Goal: Transaction & Acquisition: Subscribe to service/newsletter

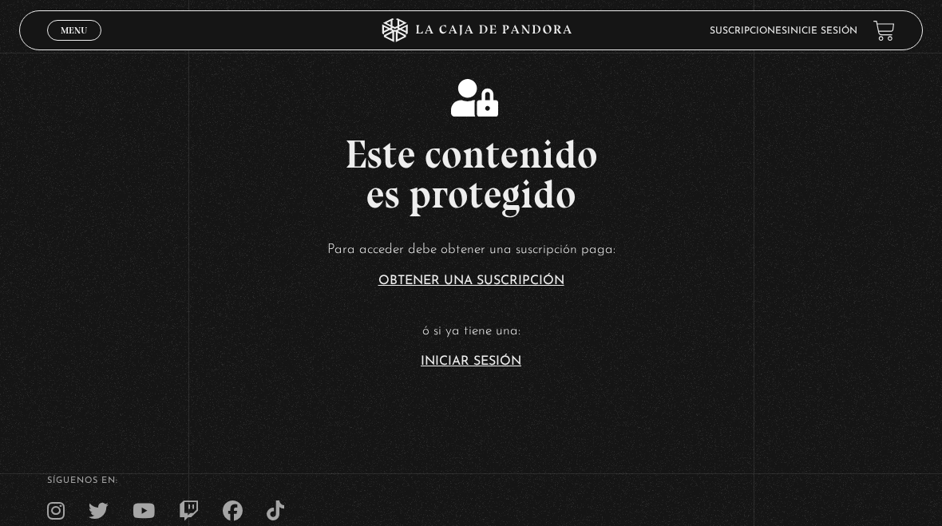
click at [484, 367] on link "Iniciar Sesión" at bounding box center [471, 361] width 101 height 13
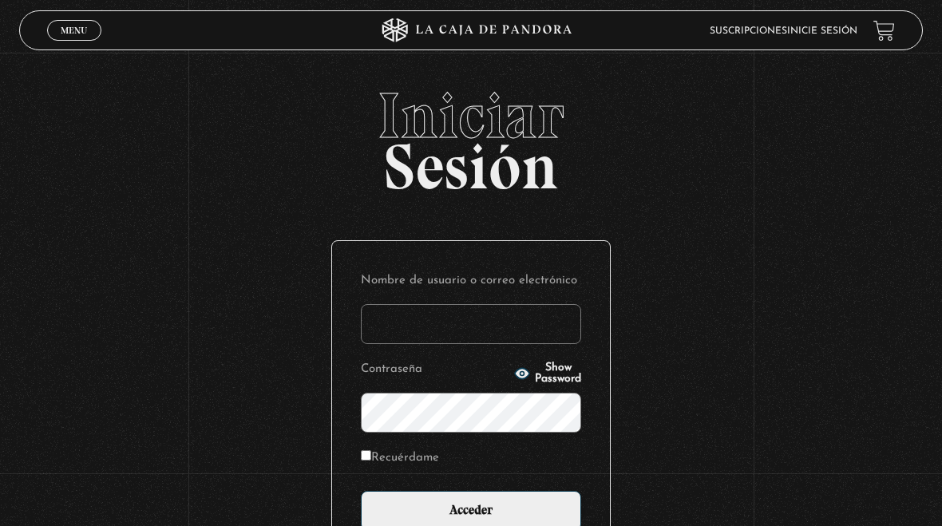
click at [430, 330] on input "Nombre de usuario o correo electrónico" at bounding box center [471, 324] width 220 height 40
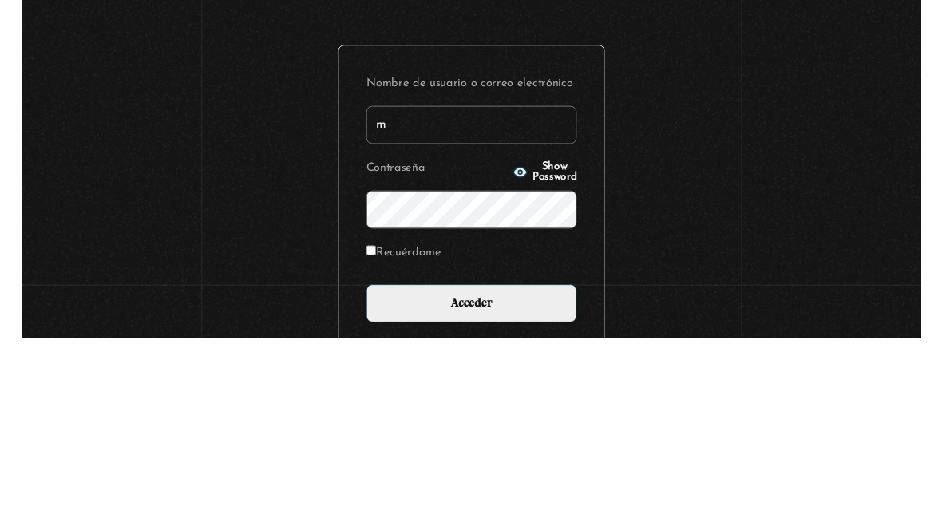
scroll to position [169, 0]
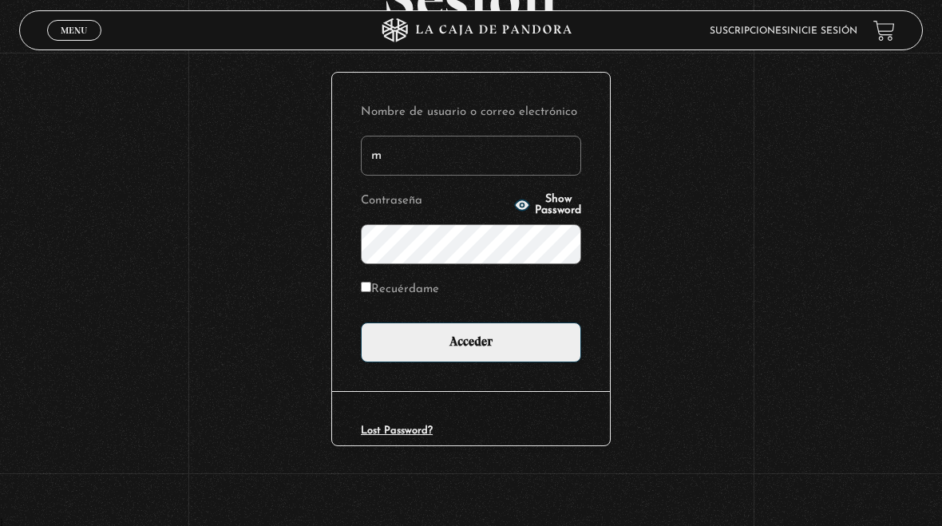
type input "[EMAIL_ADDRESS][DOMAIN_NAME]"
click at [533, 343] on input "Acceder" at bounding box center [471, 343] width 220 height 40
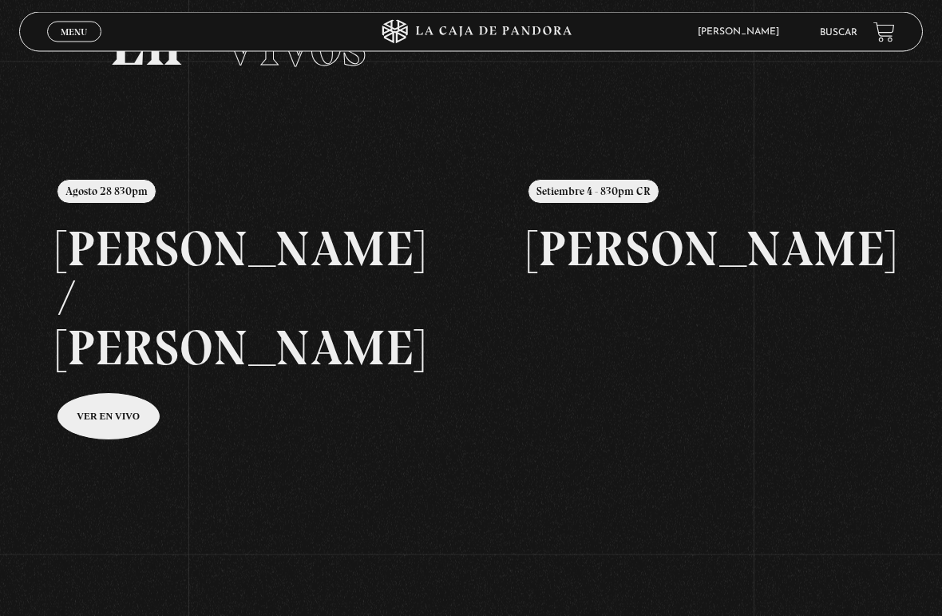
scroll to position [90, 0]
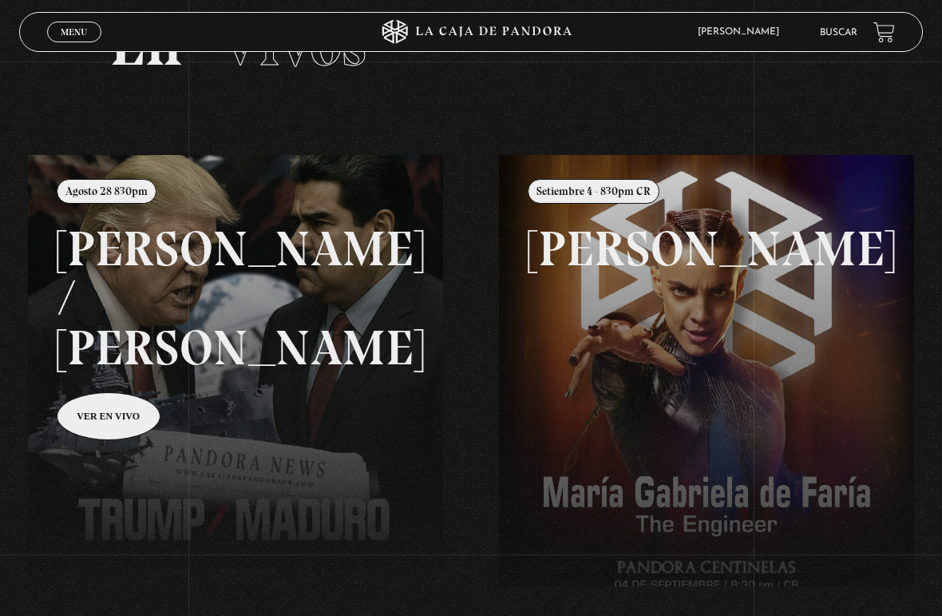
click at [132, 371] on link at bounding box center [499, 463] width 942 height 616
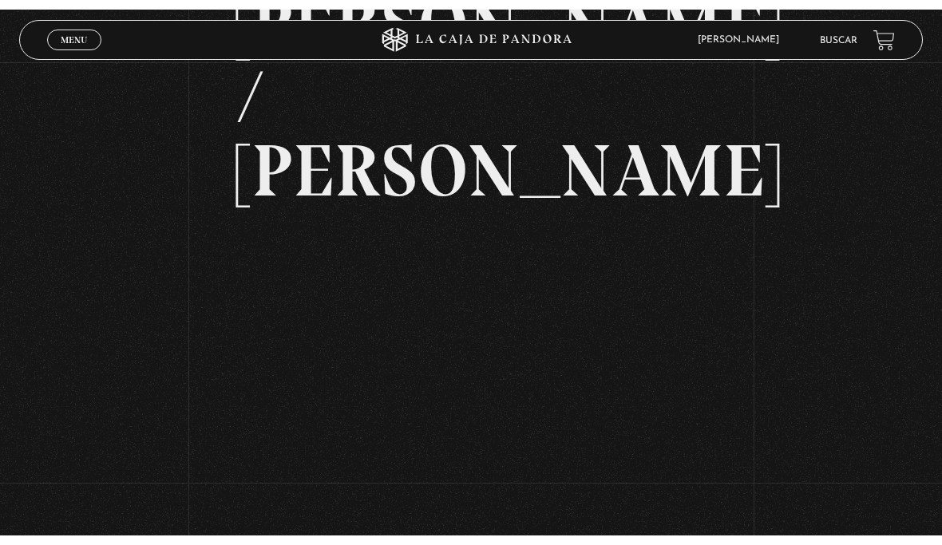
scroll to position [141, 0]
